Goal: Information Seeking & Learning: Find specific fact

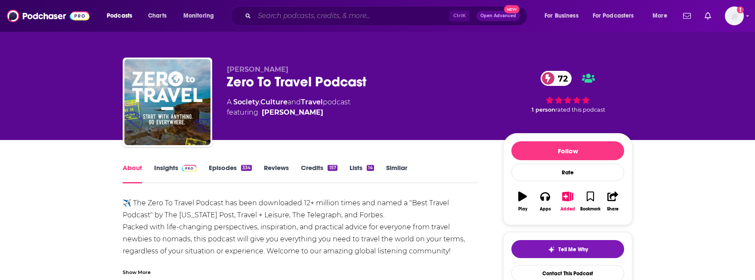
click at [309, 17] on input "Search podcasts, credits, & more..." at bounding box center [351, 16] width 195 height 14
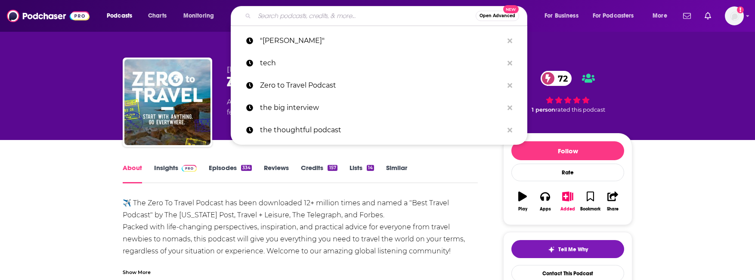
paste input "Experience Matters"
type input "Experience Matters"
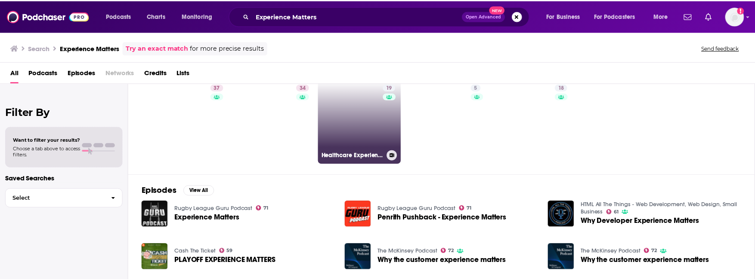
scroll to position [43, 0]
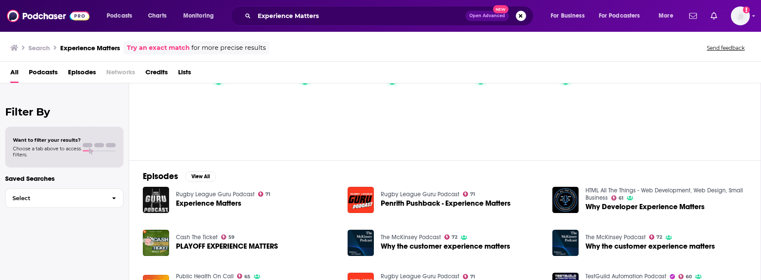
click at [235, 201] on span "Experience Matters" at bounding box center [208, 203] width 65 height 7
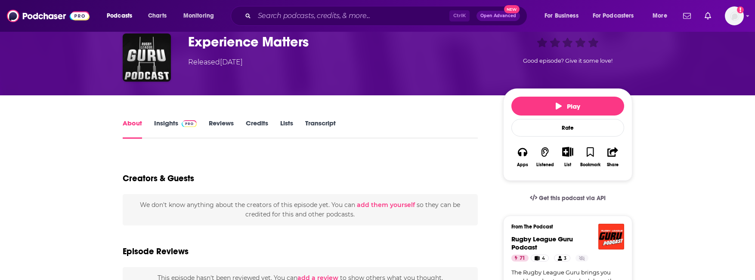
scroll to position [43, 0]
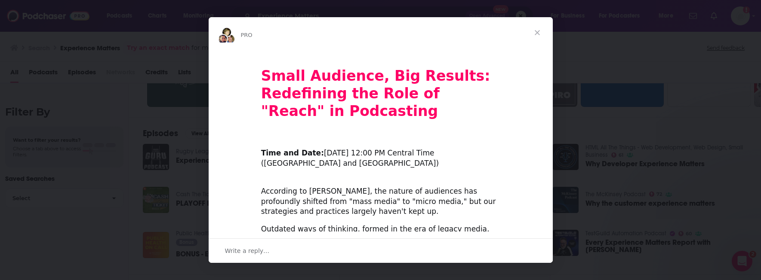
click at [538, 34] on span "Close" at bounding box center [537, 32] width 31 height 31
